Goal: Transaction & Acquisition: Purchase product/service

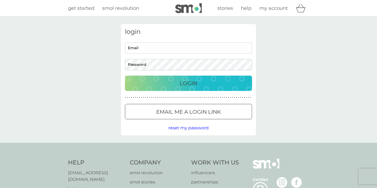
type input "[EMAIL_ADDRESS][DOMAIN_NAME]"
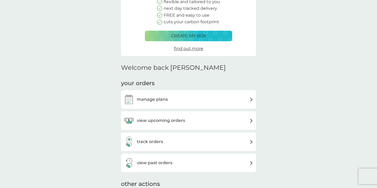
scroll to position [69, 0]
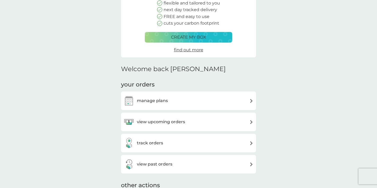
click at [153, 100] on h3 "manage plans" at bounding box center [152, 100] width 31 height 7
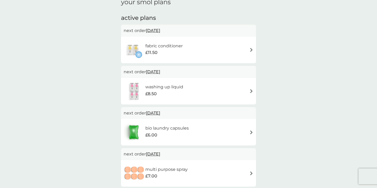
scroll to position [82, 0]
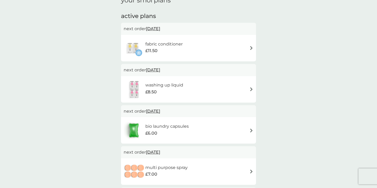
click at [252, 46] on div "fabric conditioner £11.50" at bounding box center [189, 48] width 130 height 19
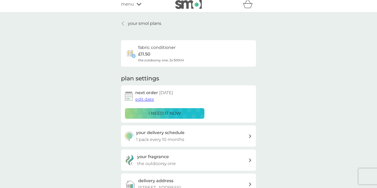
scroll to position [6, 0]
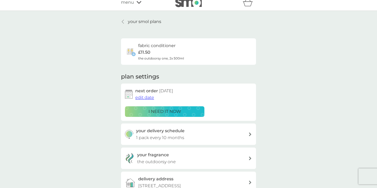
click at [123, 20] on icon at bounding box center [123, 22] width 2 height 4
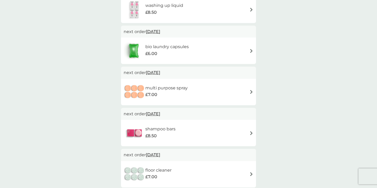
scroll to position [162, 0]
click at [252, 90] on img at bounding box center [251, 92] width 4 height 4
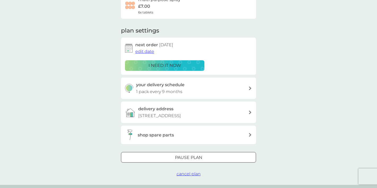
scroll to position [42, 0]
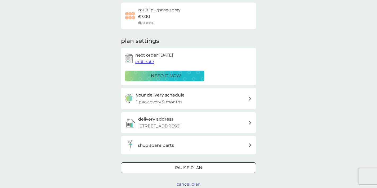
click at [146, 61] on span "edit date" at bounding box center [144, 61] width 19 height 5
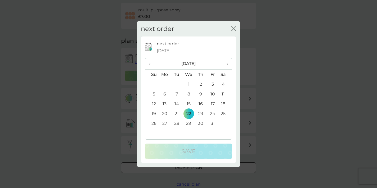
click at [227, 64] on span "›" at bounding box center [225, 63] width 5 height 11
click at [233, 28] on icon "close" at bounding box center [233, 28] width 2 height 4
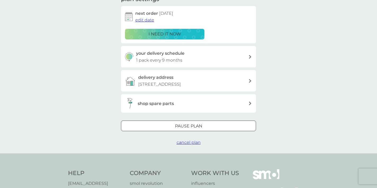
scroll to position [86, 0]
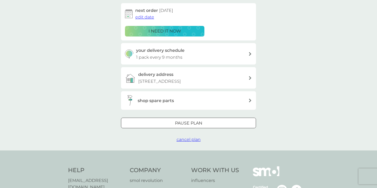
click at [187, 122] on div at bounding box center [188, 123] width 5 height 5
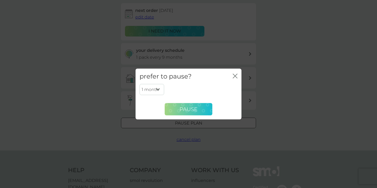
click at [189, 109] on span "Pause" at bounding box center [189, 109] width 18 height 6
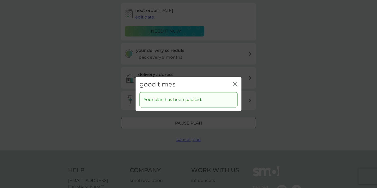
click at [234, 84] on icon "close" at bounding box center [235, 84] width 5 height 5
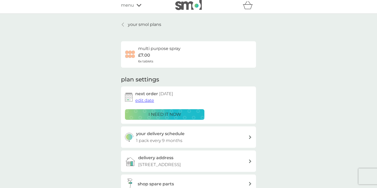
scroll to position [3, 0]
click at [123, 24] on icon at bounding box center [123, 24] width 2 height 4
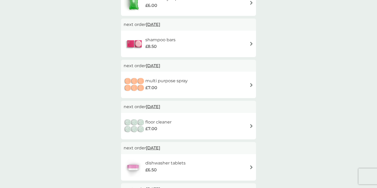
scroll to position [213, 0]
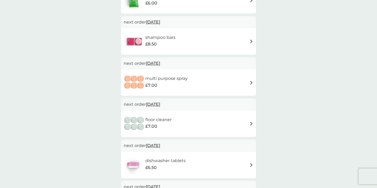
click at [160, 62] on span "22 Nov 2025" at bounding box center [153, 63] width 14 height 10
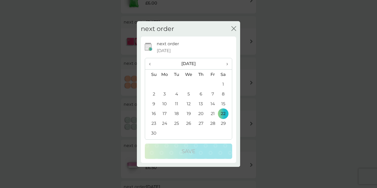
click at [232, 28] on icon "close" at bounding box center [233, 28] width 5 height 5
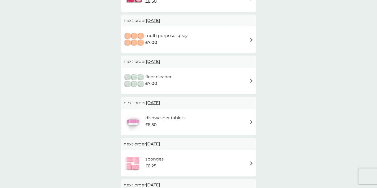
scroll to position [252, 0]
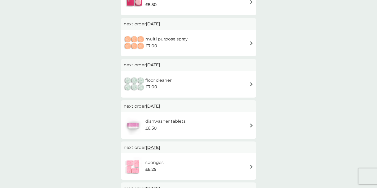
click at [160, 64] on span "22 Dec 2025" at bounding box center [153, 65] width 14 height 10
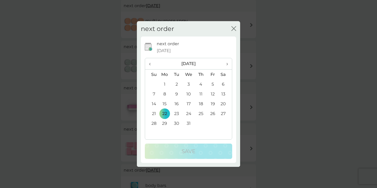
scroll to position [271, 0]
click at [233, 26] on icon "close" at bounding box center [233, 28] width 5 height 5
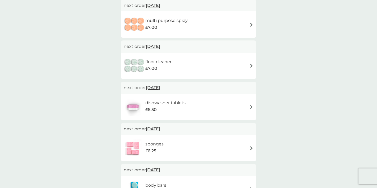
click at [132, 66] on img at bounding box center [135, 66] width 22 height 19
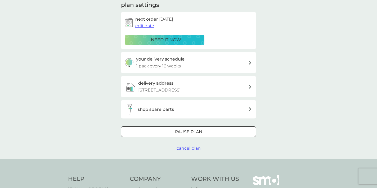
scroll to position [94, 0]
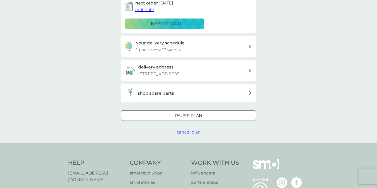
click at [192, 115] on div at bounding box center [188, 116] width 19 height 6
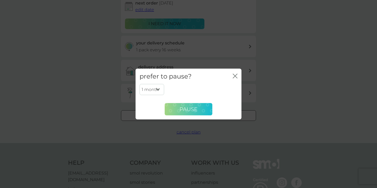
click at [192, 108] on span "Pause" at bounding box center [189, 109] width 18 height 6
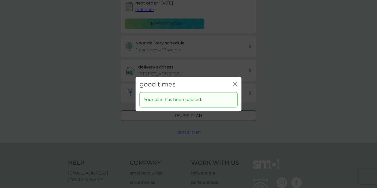
click at [235, 83] on icon "close" at bounding box center [235, 84] width 5 height 5
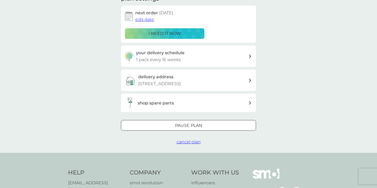
scroll to position [0, 0]
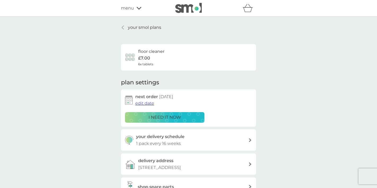
click at [149, 27] on p "your smol plans" at bounding box center [144, 27] width 33 height 7
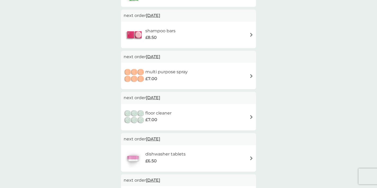
scroll to position [223, 0]
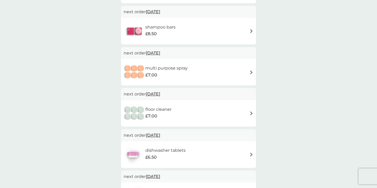
click at [251, 112] on img at bounding box center [251, 113] width 4 height 4
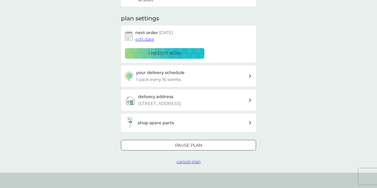
scroll to position [65, 0]
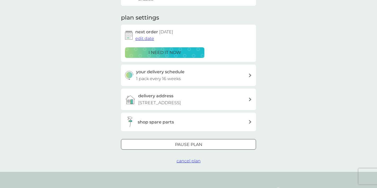
click at [191, 160] on span "cancel plan" at bounding box center [189, 161] width 24 height 5
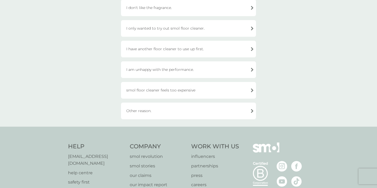
scroll to position [82, 0]
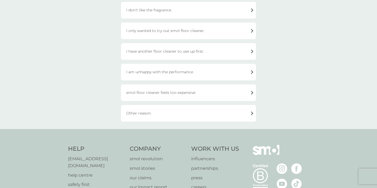
click at [182, 113] on div "Other reason." at bounding box center [188, 113] width 135 height 17
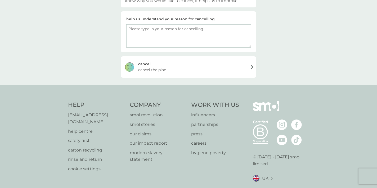
click at [147, 29] on textarea at bounding box center [188, 35] width 125 height 23
click at [190, 29] on textarea "I have a backlog of the product. will reactive when these are used up!" at bounding box center [188, 35] width 125 height 23
click at [184, 37] on textarea "I have a backlog of the product. Will reactive when these are used up!" at bounding box center [188, 35] width 125 height 23
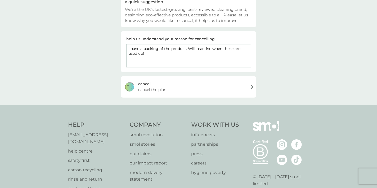
scroll to position [60, 0]
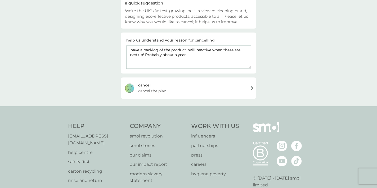
type textarea "I have a backlog of the product. Will reactive when these are used up! Probably…"
click at [183, 89] on div "cancel cancel the plan" at bounding box center [188, 88] width 135 height 21
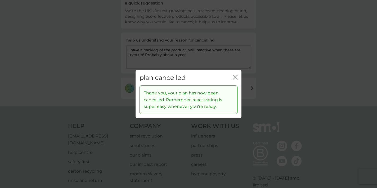
click at [235, 76] on icon "close" at bounding box center [235, 77] width 5 height 5
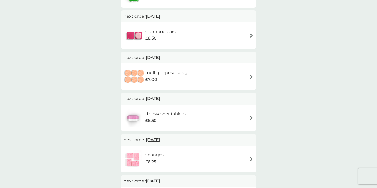
scroll to position [206, 0]
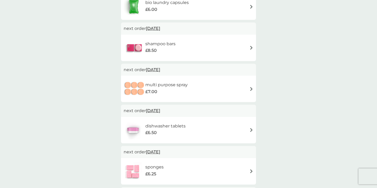
click at [160, 69] on span "22 Nov 2025" at bounding box center [153, 70] width 14 height 10
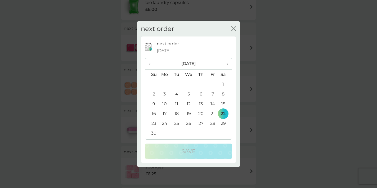
click at [228, 62] on th "›" at bounding box center [225, 63] width 13 height 11
click at [153, 122] on td "22" at bounding box center [152, 124] width 14 height 10
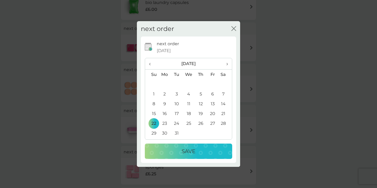
click at [196, 151] on div "Save" at bounding box center [188, 151] width 77 height 8
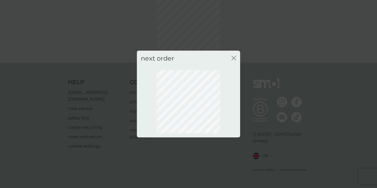
scroll to position [34, 0]
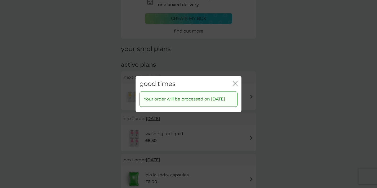
click at [236, 81] on icon "close" at bounding box center [236, 83] width 2 height 4
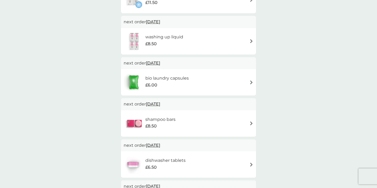
scroll to position [132, 0]
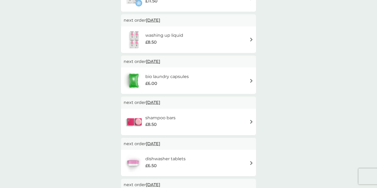
click at [250, 120] on img at bounding box center [251, 122] width 4 height 4
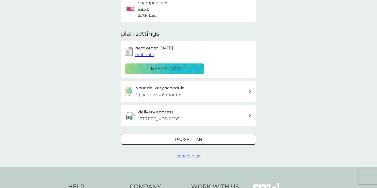
scroll to position [51, 0]
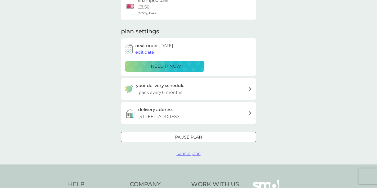
click at [249, 88] on icon at bounding box center [250, 89] width 2 height 4
select select "6"
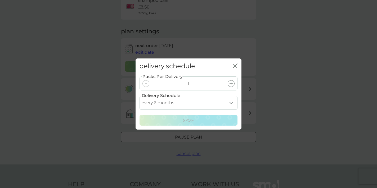
click at [234, 65] on icon "close" at bounding box center [235, 66] width 5 height 5
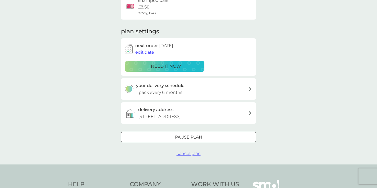
click at [144, 52] on span "edit date" at bounding box center [144, 52] width 19 height 5
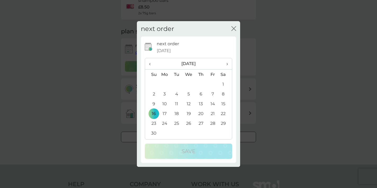
click at [226, 63] on span "›" at bounding box center [225, 63] width 5 height 11
click at [154, 121] on td "22" at bounding box center [152, 124] width 14 height 10
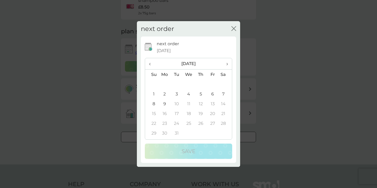
click at [152, 125] on td "22" at bounding box center [152, 124] width 14 height 10
click at [214, 47] on div "next order 16 Nov 2025" at bounding box center [194, 48] width 75 height 14
click at [165, 103] on td "9" at bounding box center [165, 104] width 12 height 10
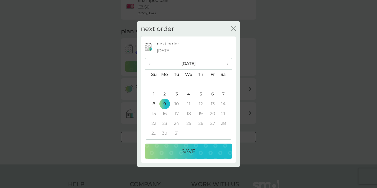
click at [192, 151] on p "Save" at bounding box center [189, 151] width 14 height 8
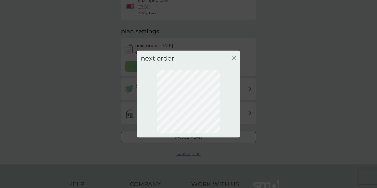
scroll to position [34, 0]
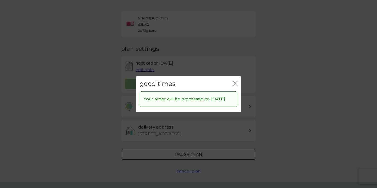
click at [235, 81] on icon "close" at bounding box center [235, 83] width 5 height 5
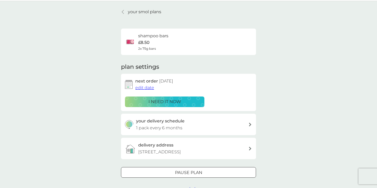
scroll to position [0, 0]
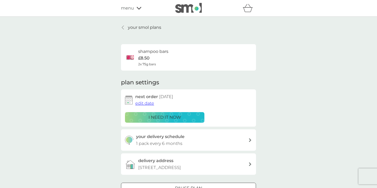
click at [129, 27] on p "your smol plans" at bounding box center [144, 27] width 33 height 7
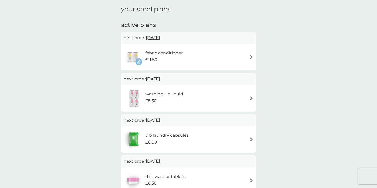
scroll to position [74, 0]
click at [166, 51] on h6 "fabric conditioner" at bounding box center [163, 52] width 37 height 7
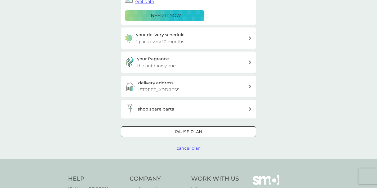
scroll to position [104, 0]
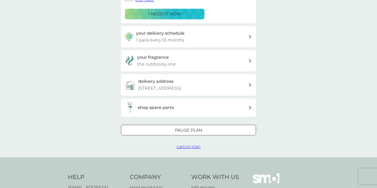
click at [178, 107] on div "shop spare parts" at bounding box center [193, 107] width 111 height 7
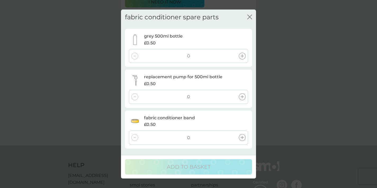
scroll to position [118, 0]
click at [242, 95] on icon at bounding box center [242, 96] width 3 height 3
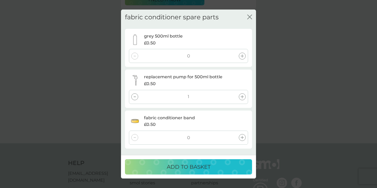
click at [199, 166] on p "ADD TO BASKET" at bounding box center [189, 167] width 44 height 8
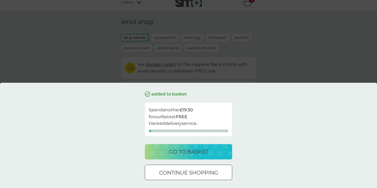
scroll to position [4, 0]
click at [191, 172] on div at bounding box center [188, 173] width 19 height 6
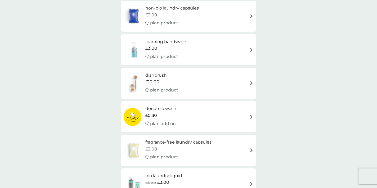
scroll to position [0, 0]
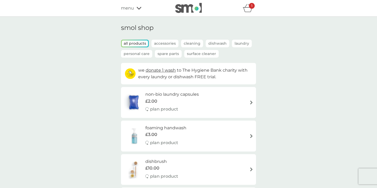
click at [250, 7] on div "1" at bounding box center [252, 6] width 6 height 6
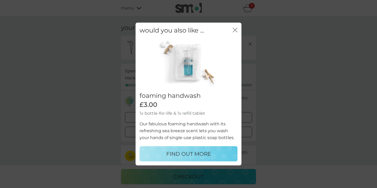
click at [234, 29] on icon "close" at bounding box center [234, 30] width 2 height 4
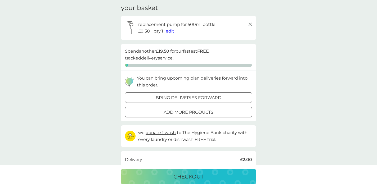
scroll to position [18, 0]
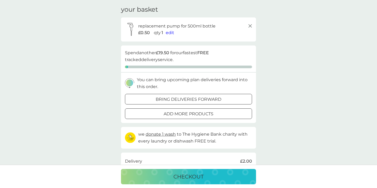
click at [184, 99] on div at bounding box center [188, 100] width 19 height 6
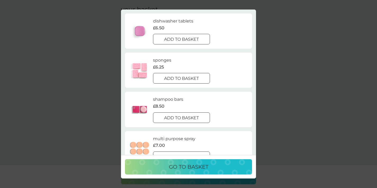
scroll to position [174, 0]
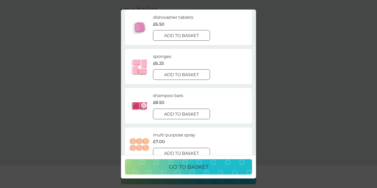
click at [183, 75] on div at bounding box center [181, 75] width 19 height 6
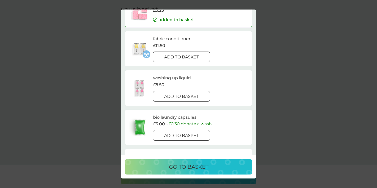
scroll to position [69, 0]
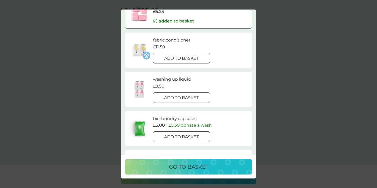
click at [184, 136] on div at bounding box center [181, 137] width 19 height 6
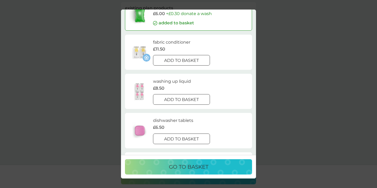
scroll to position [104, 0]
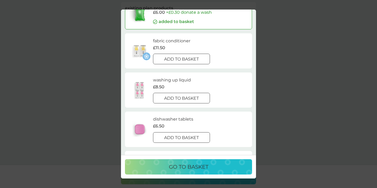
click at [182, 58] on div at bounding box center [181, 60] width 19 height 6
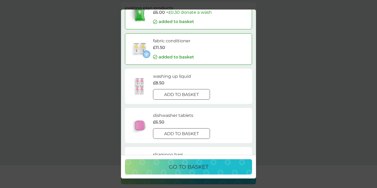
scroll to position [0, 0]
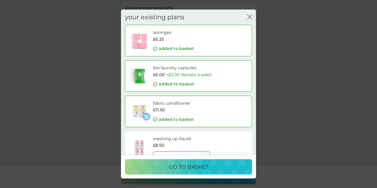
click at [195, 170] on p "go to basket" at bounding box center [188, 167] width 39 height 8
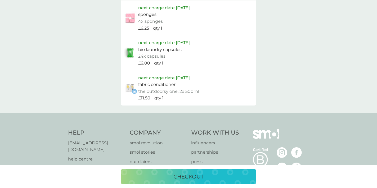
scroll to position [373, 0]
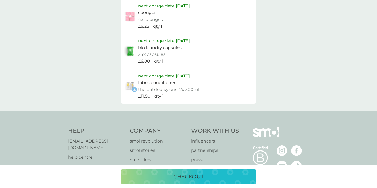
click at [187, 177] on p "checkout" at bounding box center [188, 177] width 30 height 8
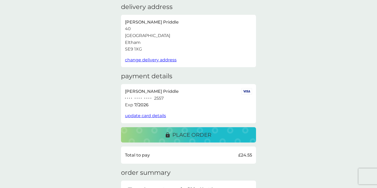
scroll to position [23, 0]
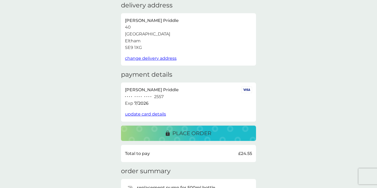
click at [194, 134] on p "place order" at bounding box center [191, 133] width 39 height 8
